Goal: Task Accomplishment & Management: Manage account settings

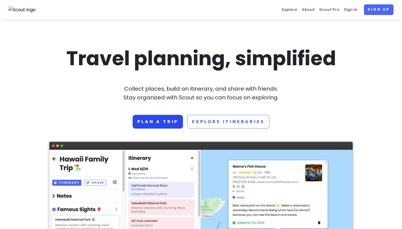
click at [170, 120] on link "Plan a trip" at bounding box center [158, 122] width 50 height 14
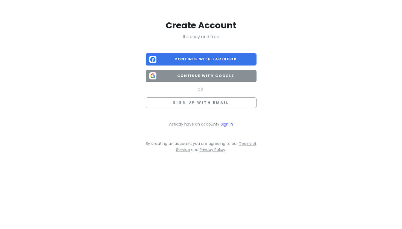
click at [193, 76] on span "Continue with Google" at bounding box center [205, 75] width 94 height 5
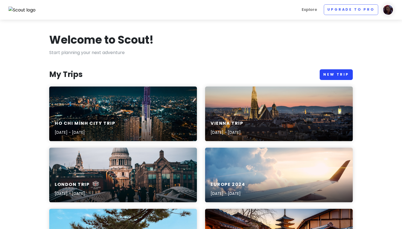
click at [329, 75] on link "New Trip" at bounding box center [335, 74] width 33 height 11
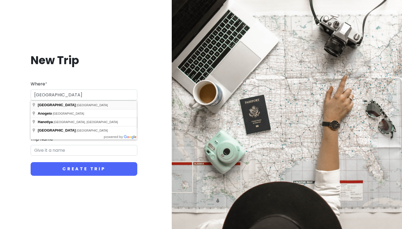
type input "[GEOGRAPHIC_DATA], [GEOGRAPHIC_DATA]"
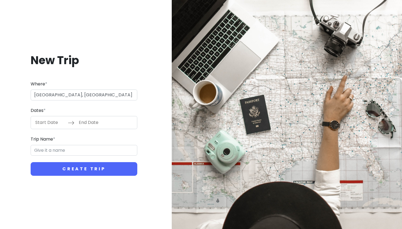
type input "Hanoi Trip"
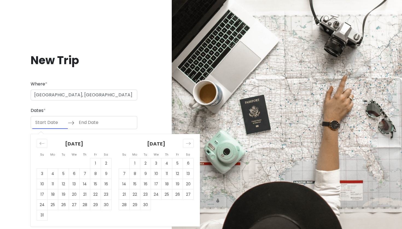
click at [47, 125] on input "Start Date" at bounding box center [50, 122] width 36 height 13
click at [109, 207] on td "30" at bounding box center [106, 205] width 11 height 10
type input "[DATE]"
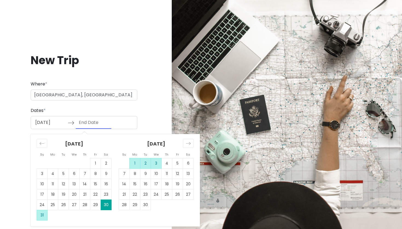
click at [159, 164] on td "3" at bounding box center [156, 163] width 11 height 10
type input "[DATE]"
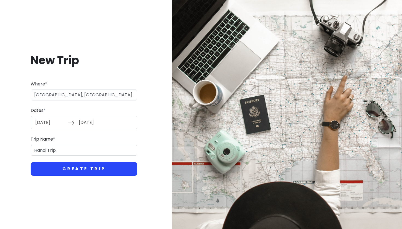
click at [96, 170] on button "Create Trip" at bounding box center [84, 169] width 107 height 14
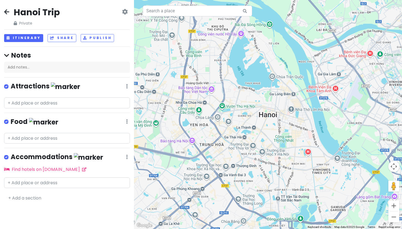
click at [310, 109] on div at bounding box center [268, 114] width 268 height 229
click at [51, 104] on input "text" at bounding box center [67, 103] width 126 height 11
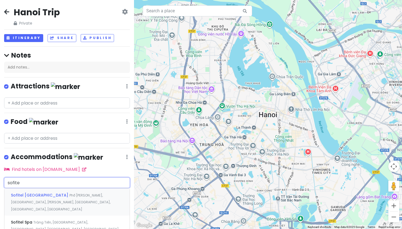
type input "sofitel"
click at [60, 196] on div "Sofitel Legend Metropole Hotel Phố Ngô Quyền, French Quarter, Trang Tien, Hoàn …" at bounding box center [66, 202] width 125 height 27
click at [60, 196] on div "Hanoi Trip Private Change Dates Make a Copy Delete Trip Go Pro ⚡️ Give Feedback…" at bounding box center [67, 114] width 134 height 229
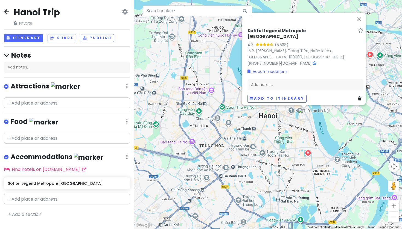
click at [304, 124] on div "Sofitel Legend Metropole Hanoi 4.7 (5,538) 15 P. Ngô Quyền, Tràng Tiền, Hoàn Ki…" at bounding box center [268, 114] width 268 height 229
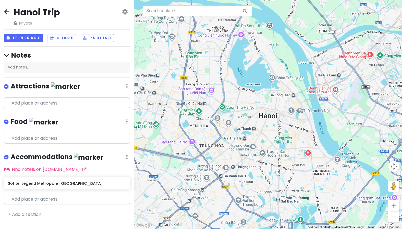
click at [292, 111] on div at bounding box center [268, 114] width 268 height 229
click at [59, 101] on input "text" at bounding box center [67, 103] width 126 height 11
click at [295, 114] on div at bounding box center [268, 114] width 268 height 229
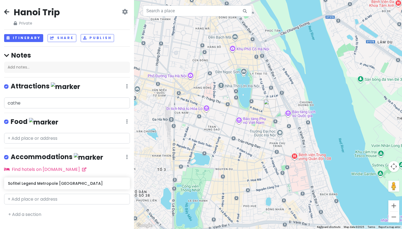
drag, startPoint x: 266, startPoint y: 46, endPoint x: 269, endPoint y: 111, distance: 65.1
click at [269, 111] on img "Sofitel Legend Metropole Hanoi" at bounding box center [269, 105] width 12 height 12
click at [238, 86] on div "To navigate, press the arrow keys." at bounding box center [268, 114] width 268 height 229
click at [220, 86] on div at bounding box center [268, 114] width 268 height 229
click at [269, 105] on img "Sofitel Legend Metropole Hanoi" at bounding box center [269, 105] width 12 height 12
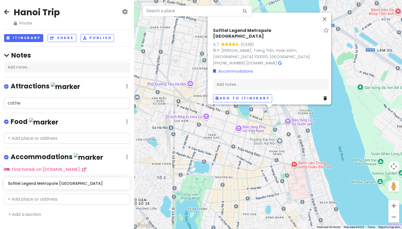
click at [260, 122] on div "Sofitel Legend Metropole Hanoi 4.7 (5,538) 15 P. Ngô Quyền, Tràng Tiền, Hoàn Ki…" at bounding box center [268, 114] width 268 height 229
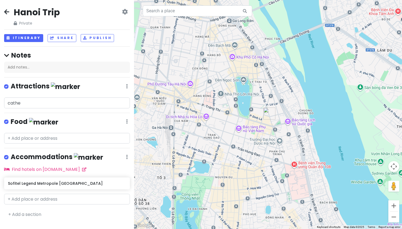
click at [252, 131] on div at bounding box center [268, 114] width 268 height 229
click at [239, 129] on div at bounding box center [268, 114] width 268 height 229
click at [222, 94] on div at bounding box center [268, 114] width 268 height 229
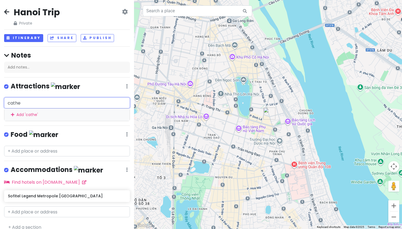
click at [25, 104] on input "cathe" at bounding box center [67, 103] width 126 height 11
drag, startPoint x: 25, startPoint y: 104, endPoint x: 5, endPoint y: 104, distance: 20.2
click at [4, 104] on input "cathe" at bounding box center [67, 103] width 126 height 11
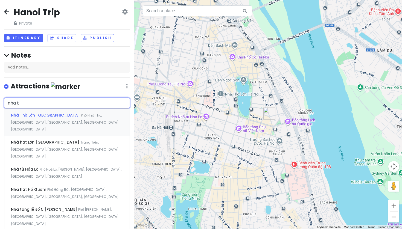
type input "nha th"
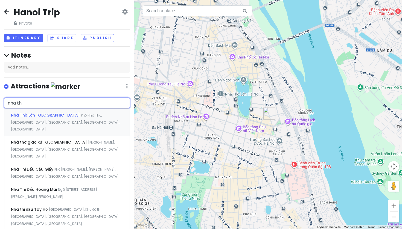
click at [32, 116] on span "Nhà Thờ Lớn Hà Nội" at bounding box center [46, 115] width 70 height 5
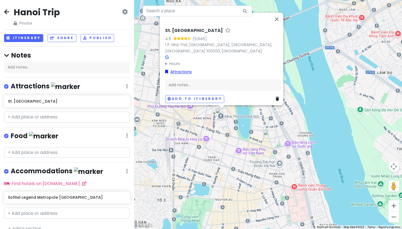
click at [178, 69] on link "Attractions" at bounding box center [178, 72] width 27 height 6
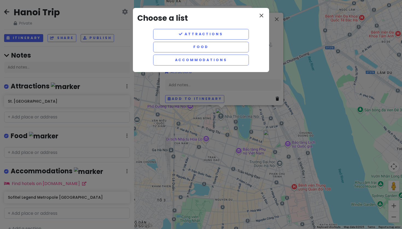
click at [262, 14] on icon "close" at bounding box center [261, 15] width 7 height 7
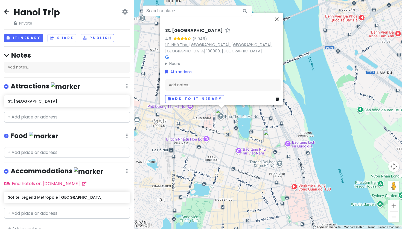
click at [186, 48] on link "1 P. Nhà Thờ, Hàng Trống, Hoàn Kiếm, Hà Nội 100000, Vietnam" at bounding box center [218, 48] width 107 height 12
drag, startPoint x: 310, startPoint y: 125, endPoint x: 318, endPoint y: 130, distance: 9.0
click at [318, 130] on div "St. Joseph Cathedral 4.6 (5,946) 1 P. Nhà Thờ, Hàng Trống, Hoàn Kiếm, Hà Nội 10…" at bounding box center [268, 114] width 268 height 229
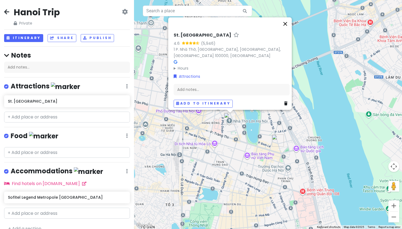
click at [287, 30] on button "Close" at bounding box center [284, 23] width 13 height 13
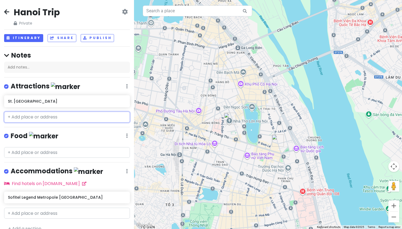
click at [43, 120] on input "text" at bounding box center [67, 117] width 126 height 11
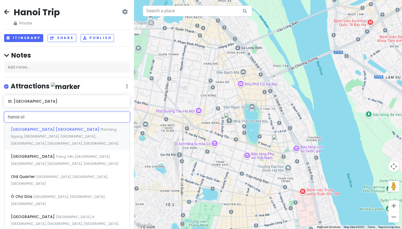
type input "hanoi old"
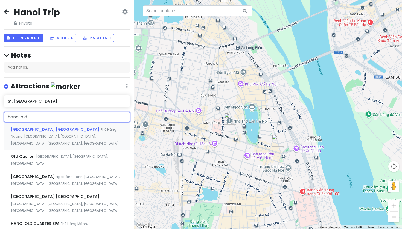
click at [43, 136] on span "Phố Hàng Ngang, Old Quarter, Hàng Đào, Hoàn Kiếm, Hanoi, Vietnam" at bounding box center [65, 136] width 108 height 19
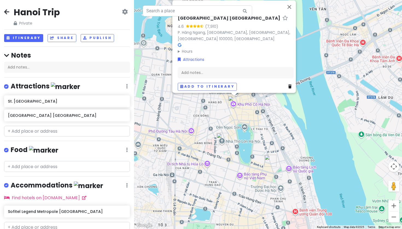
drag, startPoint x: 308, startPoint y: 131, endPoint x: 301, endPoint y: 112, distance: 20.1
click at [301, 112] on div "Hanoi Old Quarter 4.6 (7,910) P. Hàng Ngang, Hàng Đào, Hoàn Kiếm, Hà Nội 100000…" at bounding box center [268, 114] width 268 height 229
click at [46, 134] on input "text" at bounding box center [67, 131] width 126 height 11
paste input "Ceramic mosaic mural road"
type input "Ceramic mosaic mural road"
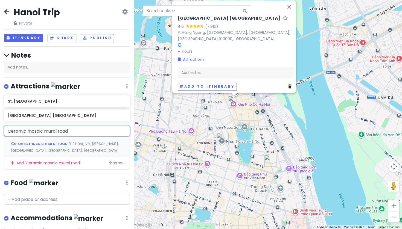
click at [62, 145] on span "Ceramic mosaic mural road" at bounding box center [40, 143] width 58 height 5
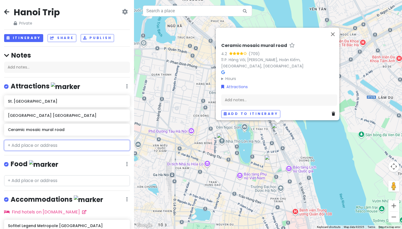
click at [73, 146] on input "text" at bounding box center [67, 145] width 126 height 11
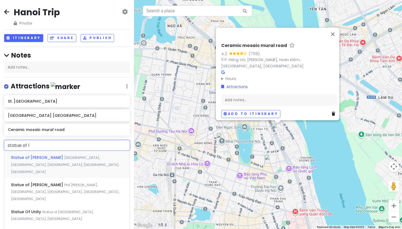
type input "statue of le"
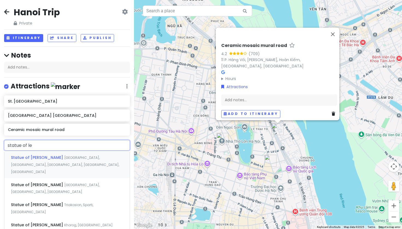
click at [66, 156] on span "Điện Biên Phủ, Điện Biên, Ba Đình, Hanoi, Vietnam" at bounding box center [65, 164] width 108 height 19
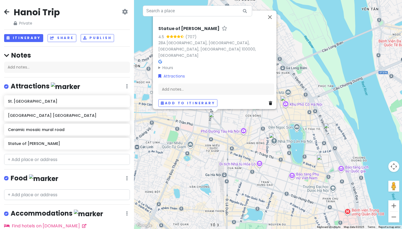
click at [322, 75] on div "Statue of Lenin 4.5 (707) 28A Điện Biên Phủ, Điện Biên, Ba Đình, Hà Nội 100000,…" at bounding box center [268, 114] width 268 height 229
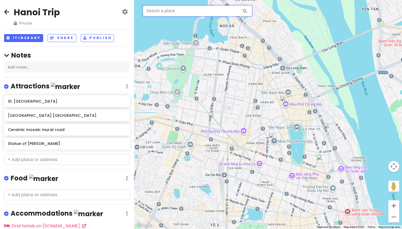
click at [169, 11] on input "text" at bounding box center [197, 10] width 109 height 11
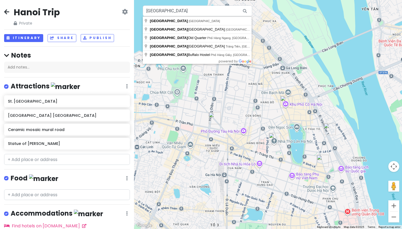
type input "Hanoi Opera House, Tràng Tiền, Trang Tien, Hoàn Kiếm, Hanoi, Vietnam"
drag, startPoint x: 169, startPoint y: 11, endPoint x: 178, endPoint y: 48, distance: 37.6
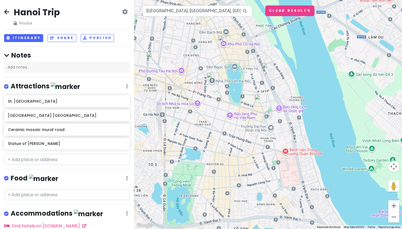
click at [267, 115] on img at bounding box center [267, 114] width 7 height 7
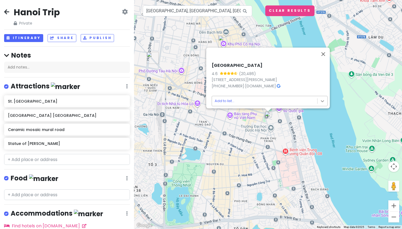
click at [315, 97] on body "Hanoi Trip Private Change Dates Make a Copy Delete Trip Go Pro ⚡️ Give Feedback…" at bounding box center [201, 114] width 402 height 229
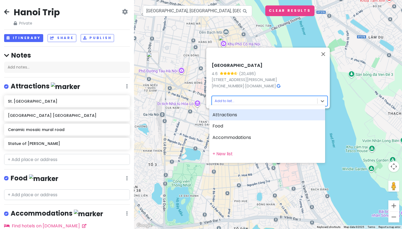
click at [269, 116] on div "Attractions" at bounding box center [267, 114] width 116 height 11
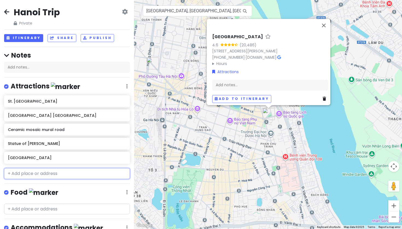
click at [65, 175] on input "text" at bounding box center [67, 173] width 126 height 11
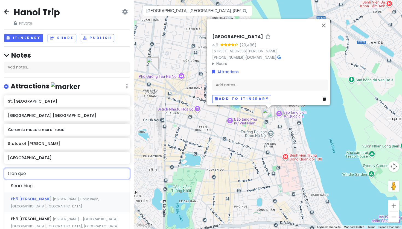
type input "tran quoc"
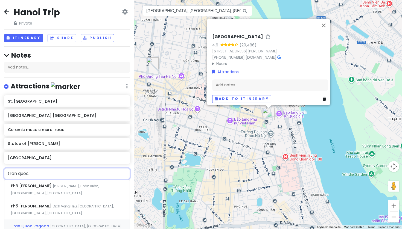
click at [43, 220] on div "Tran Quoc Pagoda Đường Thanh Niên, Yên Phụ, Tây Hồ, Hanoi, Vietnam" at bounding box center [66, 230] width 125 height 20
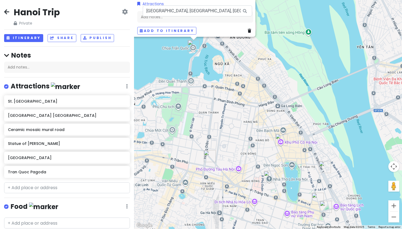
drag, startPoint x: 308, startPoint y: 115, endPoint x: 291, endPoint y: 42, distance: 74.9
click at [290, 43] on div "Tran Quoc Pagoda 4.4 (45,813) Đ. Thanh Niên, Yên Phụ, Tây Hồ, Hà Nội, Vietnam v…" at bounding box center [268, 114] width 268 height 229
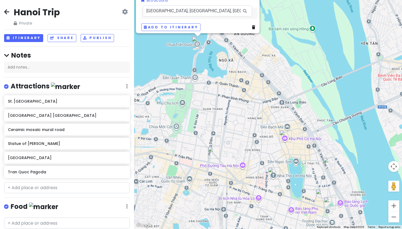
click at [195, 79] on div "Tran Quoc Pagoda 4.4 (45,813) Đ. Thanh Niên, Yên Phụ, Tây Hồ, Hà Nội, Vietnam v…" at bounding box center [268, 114] width 268 height 229
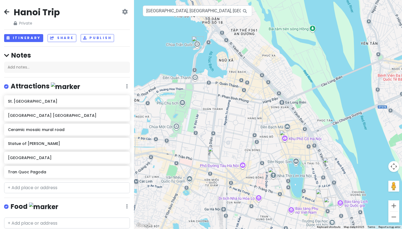
click at [186, 74] on div at bounding box center [268, 114] width 268 height 229
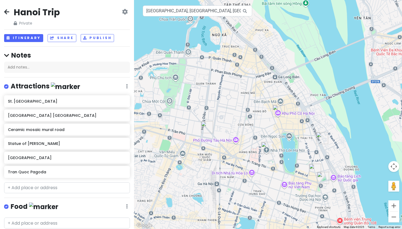
drag, startPoint x: 294, startPoint y: 110, endPoint x: 277, endPoint y: 61, distance: 51.9
click at [277, 61] on div at bounding box center [268, 114] width 268 height 229
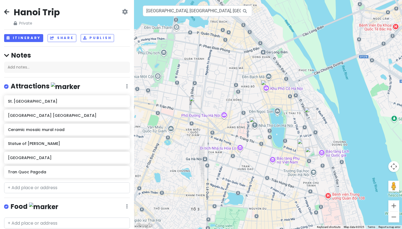
click at [311, 153] on img "Hanoi Opera House" at bounding box center [311, 153] width 12 height 12
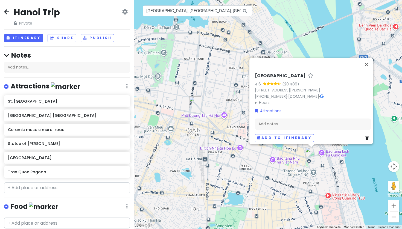
click at [293, 163] on div "Hanoi Opera House 4.6 (20,486) 1 Tràng Tiền, Phan Chu Trinh, Hoàn Kiếm, Hà Nội,…" at bounding box center [268, 114] width 268 height 229
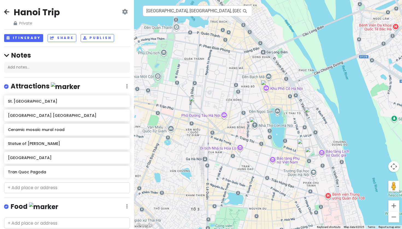
click at [301, 144] on img "Sofitel Legend Metropole Hanoi" at bounding box center [303, 145] width 12 height 12
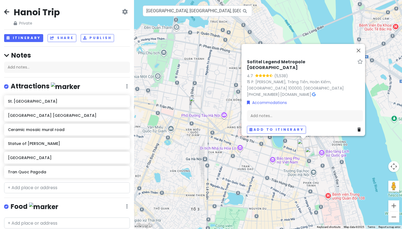
click at [299, 151] on div "Sofitel Legend Metropole Hanoi 4.7 (5,538) 15 P. Ngô Quyền, Tràng Tiền, Hoàn Ki…" at bounding box center [268, 114] width 268 height 229
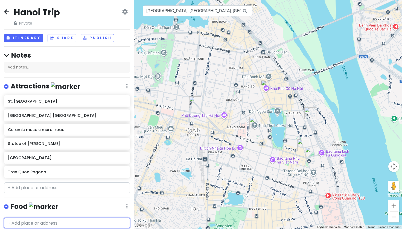
click at [32, 221] on input "text" at bounding box center [67, 223] width 126 height 11
type input "4p"
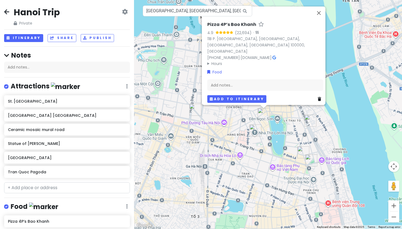
click at [245, 97] on button "Add to itinerary" at bounding box center [236, 99] width 59 height 8
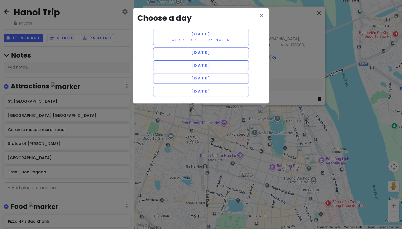
click at [264, 18] on div "close Choose a day Saturday 8/30 Click to add day notes Sunday 8/31 Monday 9/1 …" at bounding box center [201, 56] width 136 height 96
click at [263, 17] on icon "close" at bounding box center [261, 15] width 7 height 7
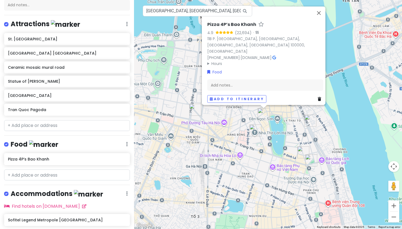
scroll to position [72, 0]
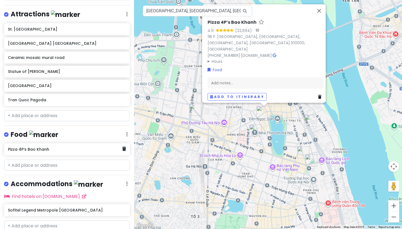
click at [117, 151] on div "Pizza 4P’s Bao Khanh" at bounding box center [65, 150] width 114 height 8
click at [122, 149] on icon at bounding box center [124, 149] width 4 height 4
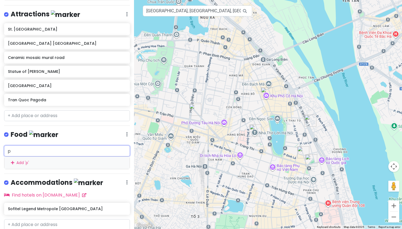
type input "pi"
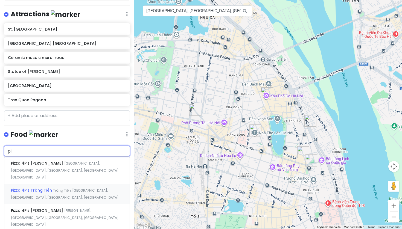
click at [108, 188] on span "Tràng Tiền, Trang Tien, Hoàn Kiếm, Hanoi, Vietnam" at bounding box center [65, 194] width 108 height 12
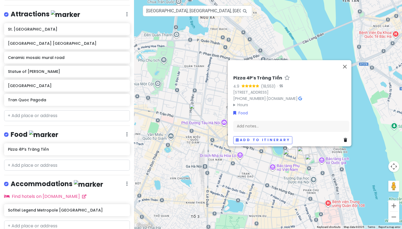
click at [335, 183] on div "Pizza 4P’s Tràng Tiền 4.9 (18,553) · 43 Tràng Tiền, Hoàn Kiếm, Hà Nội, Vietnam …" at bounding box center [268, 114] width 268 height 229
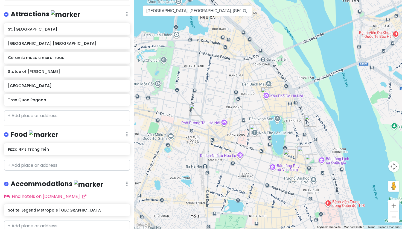
click at [309, 116] on img "Ceramic mosaic mural road" at bounding box center [310, 121] width 12 height 12
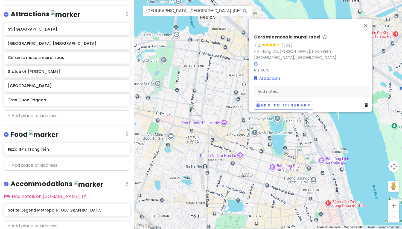
click at [336, 139] on div "Ceramic mosaic mural road 4.2 (709) 11 P. Hàng Vôi, Lý Thái Tổ, Hoàn Kiếm, Hà N…" at bounding box center [268, 114] width 268 height 229
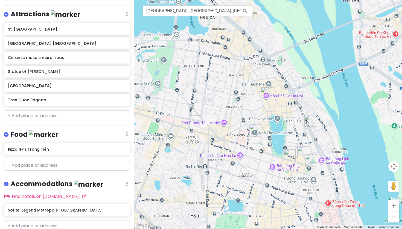
click at [338, 161] on div at bounding box center [268, 114] width 268 height 229
click at [320, 163] on div at bounding box center [268, 114] width 268 height 229
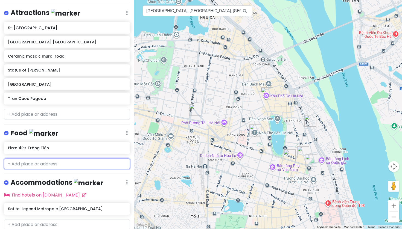
click at [39, 163] on input "text" at bounding box center [67, 163] width 126 height 11
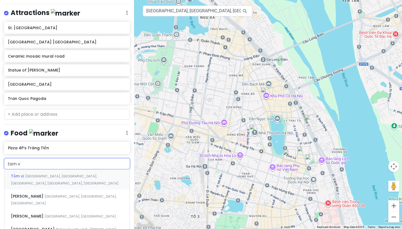
type input "tam vi"
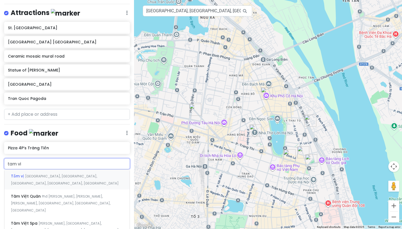
click at [32, 177] on div "Tầm vị Phố Yên Thế, Điện Biên, Ba Đình, Hanoi, Vietnam" at bounding box center [66, 180] width 125 height 20
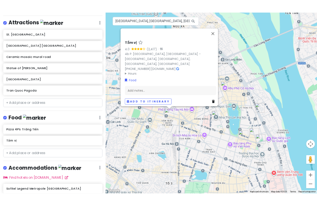
scroll to position [0, 0]
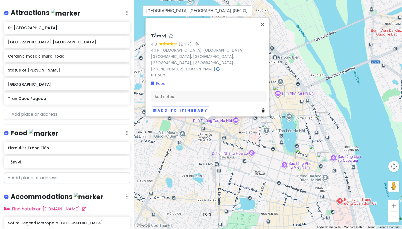
drag, startPoint x: 304, startPoint y: 69, endPoint x: 295, endPoint y: 66, distance: 8.6
click at [295, 66] on div "Tầm vị 4.0 (2,417) · 4b P. Yên Thế, Văn Miếu – Quốc Tử Giám, Ba Đình, Hà Nội, V…" at bounding box center [268, 114] width 268 height 229
click at [269, 167] on div "Tầm vị 4.0 (2,417) · 4b P. Yên Thế, Văn Miếu – Quốc Tử Giám, Ba Đình, Hà Nội, V…" at bounding box center [268, 114] width 268 height 229
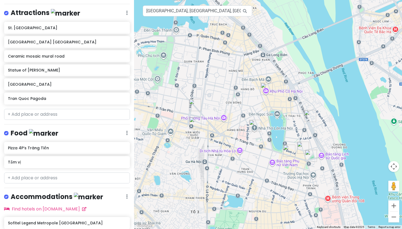
drag, startPoint x: 269, startPoint y: 167, endPoint x: 238, endPoint y: 160, distance: 32.1
click at [238, 160] on div at bounding box center [268, 114] width 268 height 229
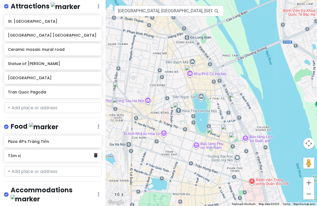
scroll to position [89, 0]
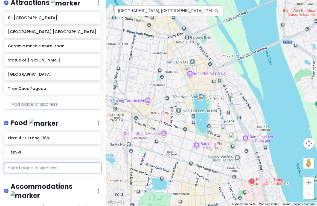
click at [70, 164] on input "text" at bounding box center [52, 168] width 97 height 11
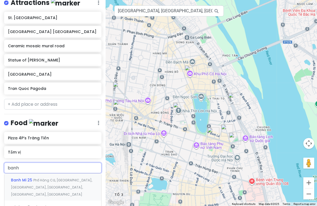
type input "banh m"
click at [58, 182] on div "Banh Mi 25 Phố Hàng Cá, Old Quarter, Hàng Đào, Hoàn Kiếm, Hanoi, Vietnam" at bounding box center [52, 186] width 97 height 27
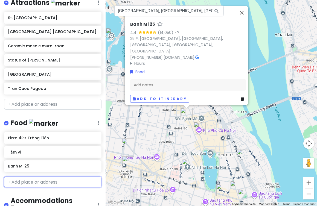
click at [49, 181] on input "text" at bounding box center [52, 181] width 97 height 11
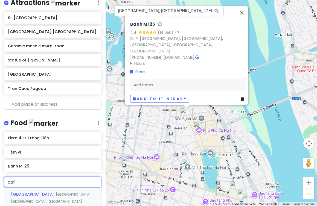
type input "cafe"
click at [48, 192] on span "Phố Nguyễn Hữu Huân, Old Quarter, Ly Thai To, Hoàn Kiếm, Hanoi, Vietnam" at bounding box center [47, 205] width 72 height 26
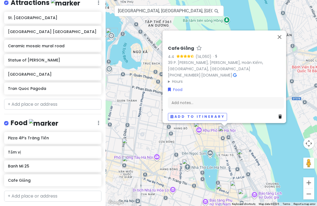
click at [154, 140] on div "Cafe Giảng 4.4 (14,060) · 39 P. Nguyễn Hữu Huân, Lý Thái Tổ, Hoàn Kiếm, Hà Nội,…" at bounding box center [210, 103] width 211 height 206
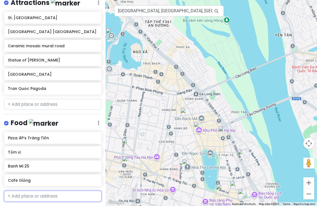
click at [43, 198] on input "text" at bounding box center [52, 196] width 97 height 11
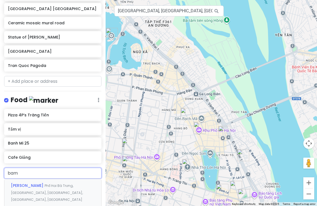
scroll to position [113, 0]
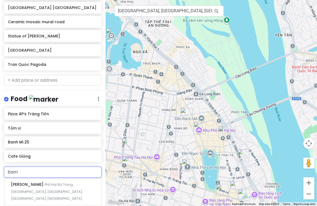
type input "bami"
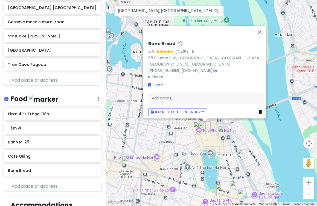
click at [149, 136] on div "Bami Bread 4.5 (2,415) · 98 P. Hàng Bạc, Hàng Buồm, Hoàn Kiếm, Hà Nội, Vietnam …" at bounding box center [210, 103] width 211 height 206
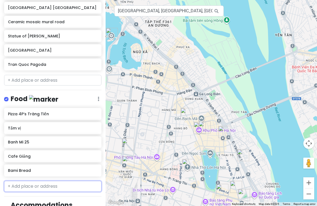
click at [35, 183] on input "text" at bounding box center [52, 186] width 97 height 11
type input "may ki"
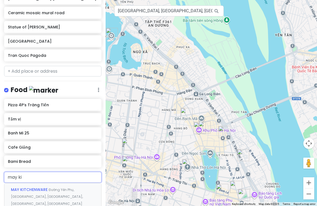
scroll to position [123, 0]
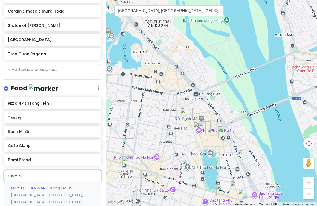
click at [63, 189] on div "MAY KITCHENWARE Đường Yên Phụ, Truc Bach, Ba Đình, Hanoi, Vietnam" at bounding box center [52, 194] width 97 height 27
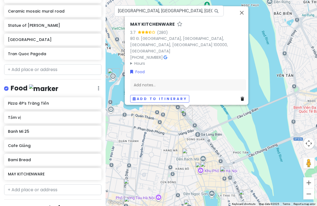
click at [162, 152] on div "MAY KITCHENWARE 3.7 (280) 80 Đ. Yên Phụ, Trúc Bạch, Ba Đình, Hà Nội 100000, Vie…" at bounding box center [210, 103] width 211 height 206
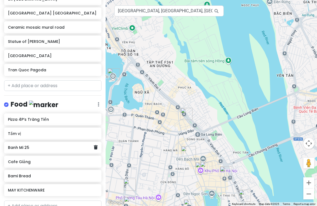
scroll to position [0, 0]
click at [67, 86] on input "text" at bounding box center [52, 85] width 97 height 11
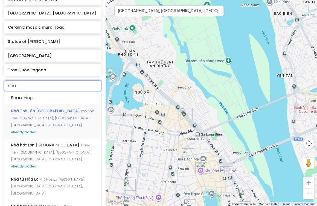
type input "nha s"
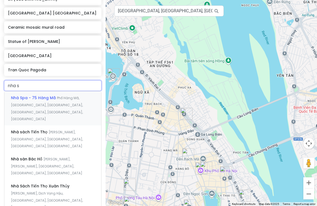
click at [56, 96] on span "Phố Hàng Mã, Old Quarter, Hàng Mã, Hoàn Kiếm, Hanoi, Vietnam" at bounding box center [47, 109] width 72 height 26
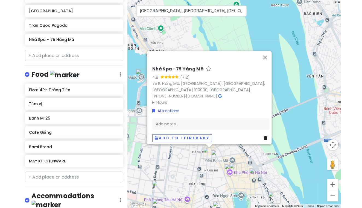
scroll to position [154, 0]
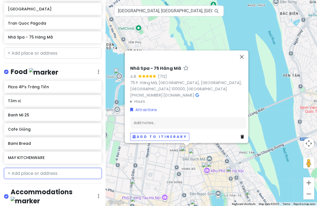
click at [52, 172] on input "text" at bounding box center [52, 173] width 97 height 11
type input "v"
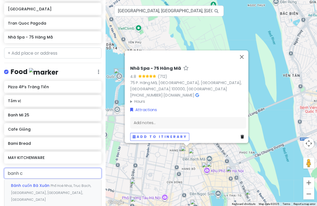
type input "banh cu"
click at [49, 186] on div "Bánh cuốn Bà Xuân Phố Hoè Nhai, Truc Bach, Ba Đình, Hanoi, Vietnam" at bounding box center [52, 192] width 97 height 27
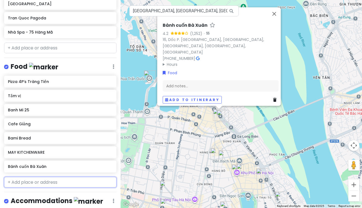
click at [60, 178] on input "text" at bounding box center [60, 182] width 112 height 11
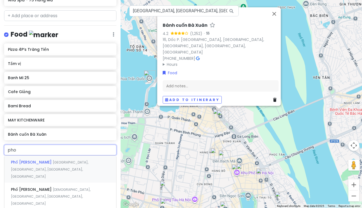
scroll to position [189, 0]
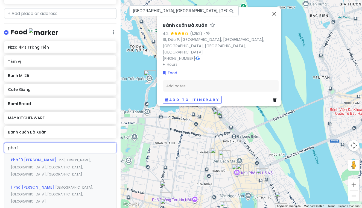
type input "pho 10"
click at [54, 163] on div "Phở 10 Lý Quốc Sư Phố Lý Quốc Sư, Hang Trong, Hoàn Kiếm, Hanoi, Vietnam" at bounding box center [60, 167] width 112 height 27
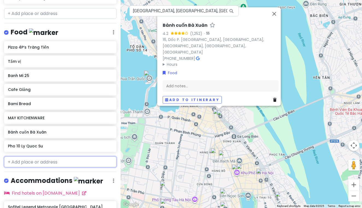
click at [58, 161] on input "text" at bounding box center [60, 162] width 112 height 11
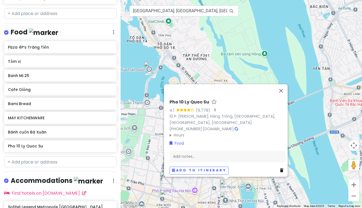
click at [150, 72] on img "Tran Quoc Pagoda" at bounding box center [150, 67] width 12 height 12
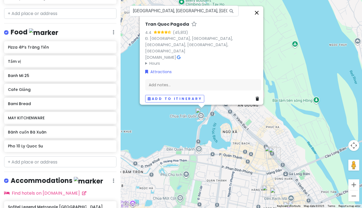
click at [262, 19] on button "Close" at bounding box center [256, 12] width 13 height 13
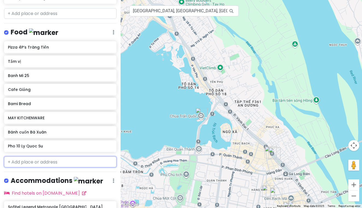
click at [41, 163] on input "text" at bounding box center [60, 162] width 112 height 11
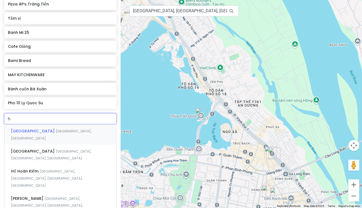
scroll to position [232, 0]
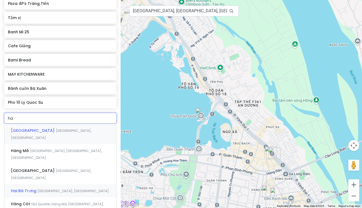
type input "h"
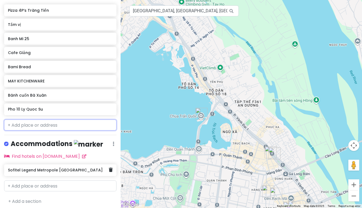
type input "g"
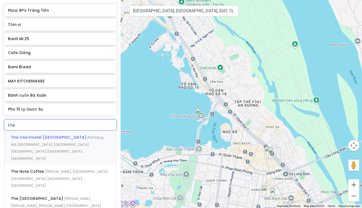
type input "the h"
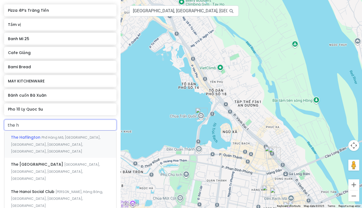
click at [48, 144] on div "The Haflington Phố Hàng Mã, Old Quarter, Hàng Mã, Hoàn Kiếm, Hanoi, Vietnam" at bounding box center [60, 144] width 112 height 27
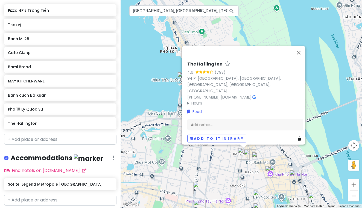
drag, startPoint x: 167, startPoint y: 139, endPoint x: 147, endPoint y: 105, distance: 39.8
click at [147, 105] on div "The Haflington 4.6 (793) 94 P. Hàng Mã, Phố cổ Hà Nội, Hoàn Kiếm, Hà Nội, Vietn…" at bounding box center [240, 104] width 241 height 208
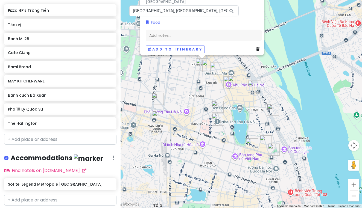
drag, startPoint x: 165, startPoint y: 146, endPoint x: 122, endPoint y: 55, distance: 100.6
click at [122, 55] on div "The Haflington 4.6 (793) 94 P. Hàng Mã, Phố cổ Hà Nội, Hoàn Kiếm, Hà Nội, Vietn…" at bounding box center [240, 104] width 241 height 208
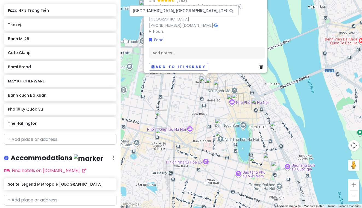
drag, startPoint x: 156, startPoint y: 83, endPoint x: 160, endPoint y: 104, distance: 21.4
click at [160, 104] on div "The Haflington 4.6 (793) 94 P. Hàng Mã, Phố cổ Hà Nội, Hoàn Kiếm, Hà Nội, Vietn…" at bounding box center [240, 104] width 241 height 208
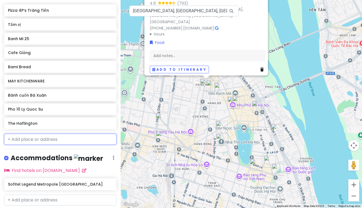
click at [32, 139] on input "text" at bounding box center [60, 139] width 112 height 11
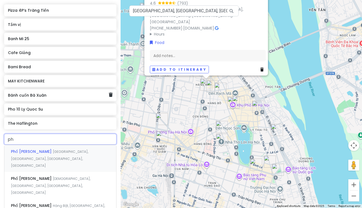
type input "p"
type input "v"
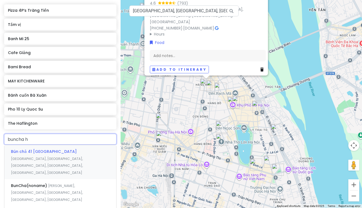
type input "buncha hu"
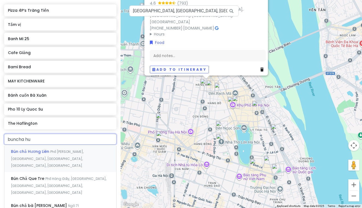
click at [65, 154] on div "Bún chả Hương Liên Phố Lê Văn Hưu, Pham Dinh Ho, Hai Bà Trưng District, Hanoi, …" at bounding box center [60, 158] width 112 height 27
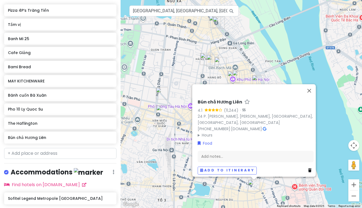
click at [161, 135] on div "Bún chả Hương Liên 4.1 (11,244) · 24 P. Lê Văn Hưu, Phan Chu Trinh, Hai Bà Trưn…" at bounding box center [240, 104] width 241 height 208
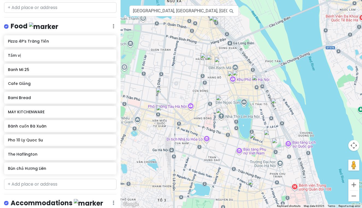
scroll to position [202, 0]
